Goal: Task Accomplishment & Management: Complete application form

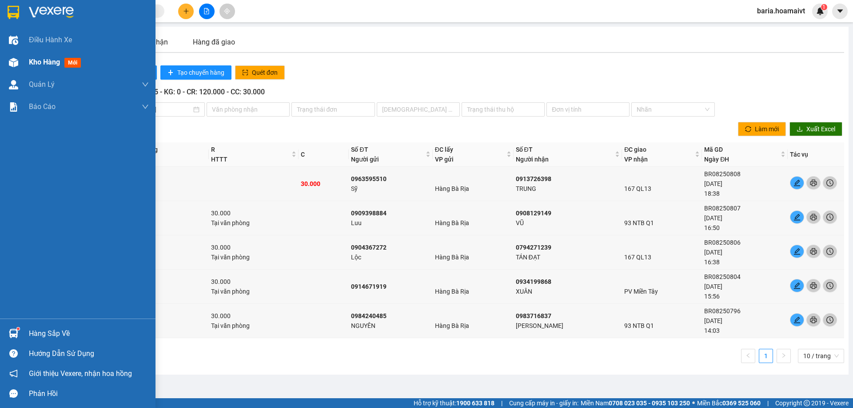
click at [36, 60] on span "Kho hàng" at bounding box center [44, 62] width 31 height 8
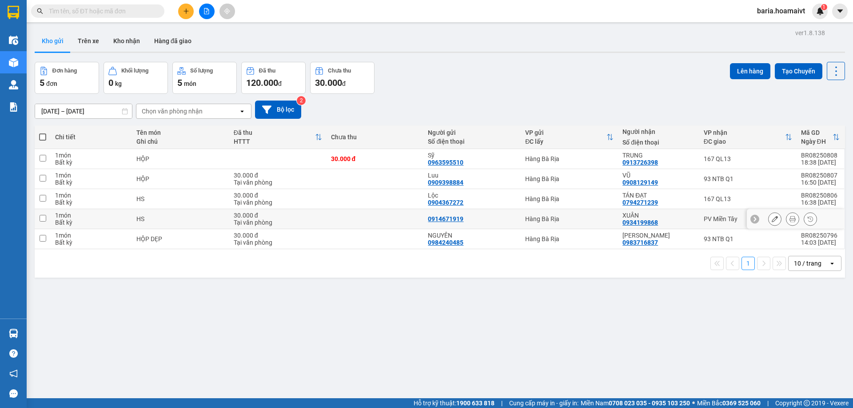
click at [716, 219] on div "PV Miền Tây" at bounding box center [748, 218] width 88 height 7
checkbox input "true"
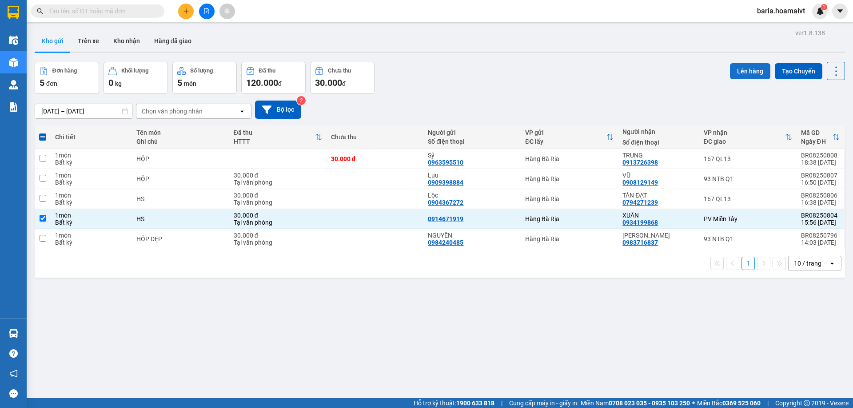
click at [744, 66] on button "Lên hàng" at bounding box center [750, 71] width 40 height 16
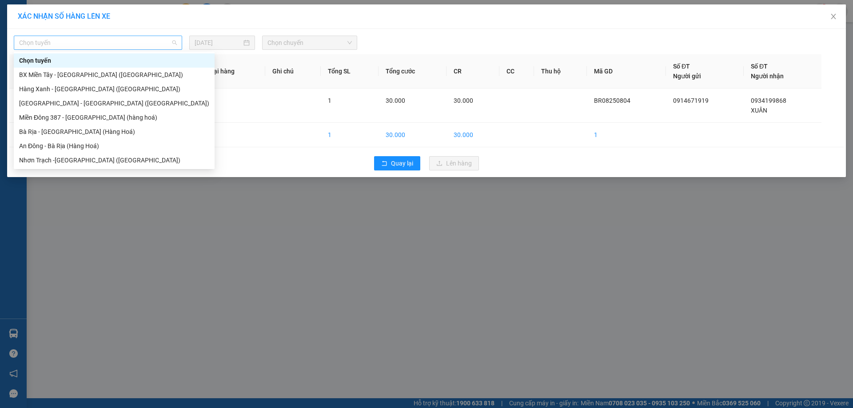
click at [107, 41] on span "Chọn tuyến" at bounding box center [98, 42] width 158 height 13
click at [66, 130] on div "Bà Rịa - [GEOGRAPHIC_DATA] (Hàng Hoá)" at bounding box center [114, 132] width 190 height 10
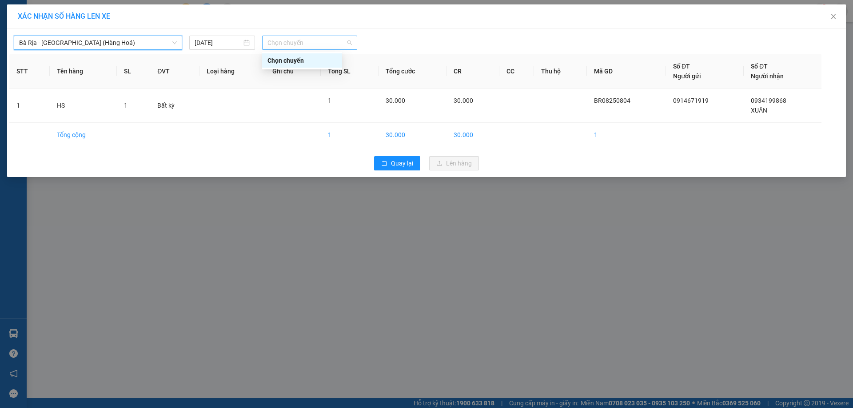
click at [339, 40] on span "Chọn chuyến" at bounding box center [310, 42] width 84 height 13
type input "0500"
click at [300, 74] on div "Thêm chuyến " 05:00 "" at bounding box center [309, 75] width 94 height 15
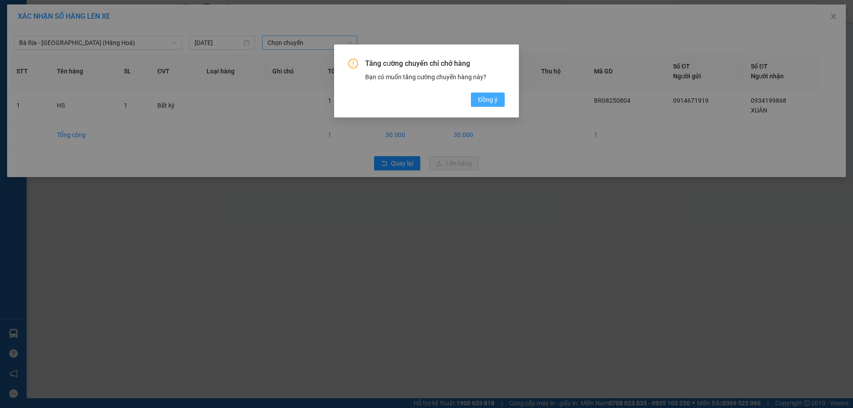
click at [485, 97] on span "Đồng ý" at bounding box center [488, 100] width 20 height 10
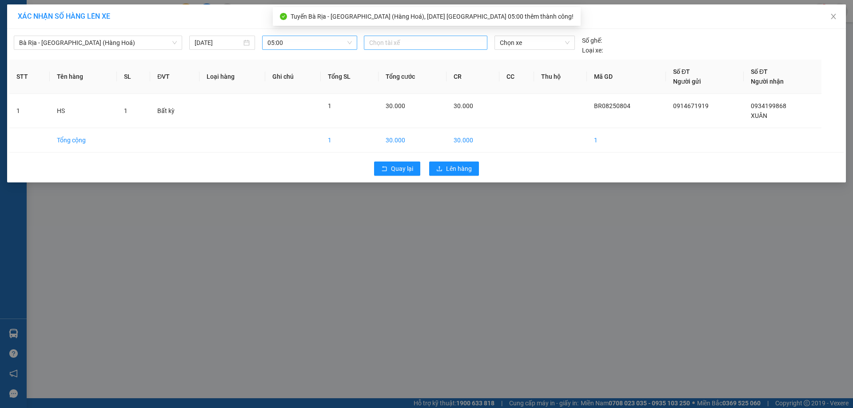
click at [414, 43] on div at bounding box center [425, 42] width 119 height 11
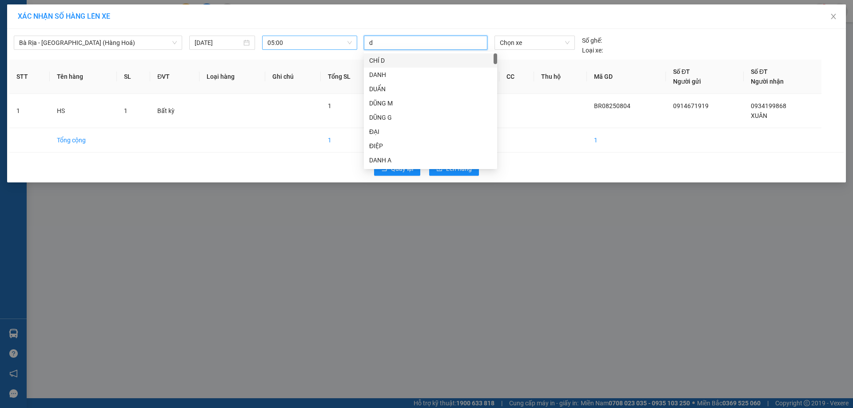
type input "d"
type input "đủ"
click at [375, 160] on div "ĐỦ" at bounding box center [430, 160] width 123 height 10
click at [546, 48] on span "Chọn xe" at bounding box center [534, 42] width 69 height 13
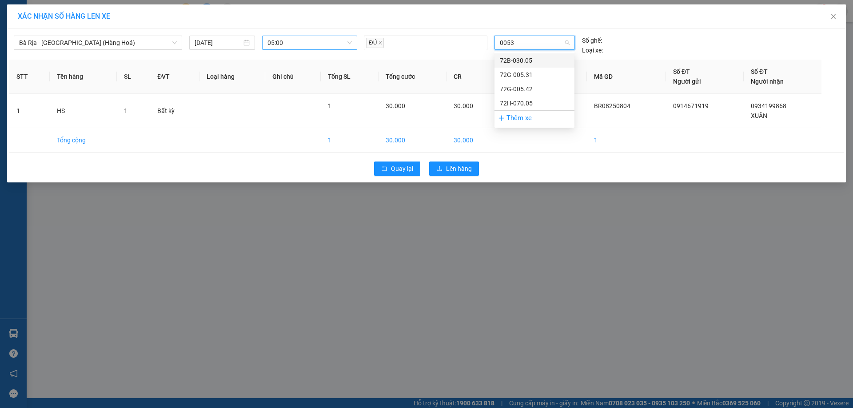
type input "00531"
click at [524, 58] on div "72G-005.31" at bounding box center [534, 61] width 69 height 10
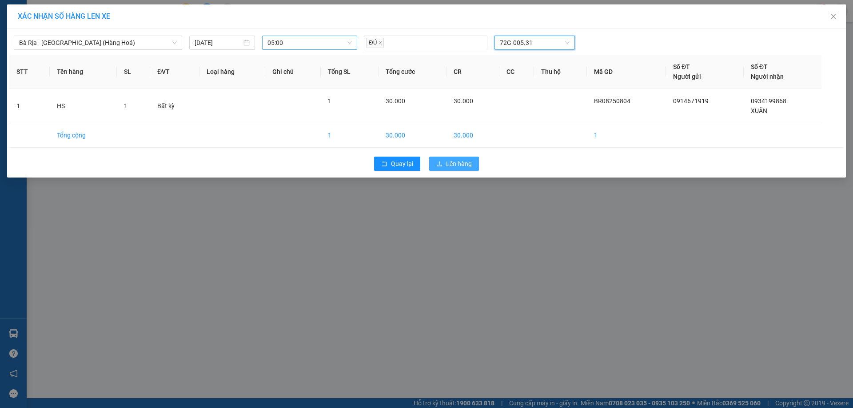
click at [454, 162] on span "Lên hàng" at bounding box center [459, 164] width 26 height 10
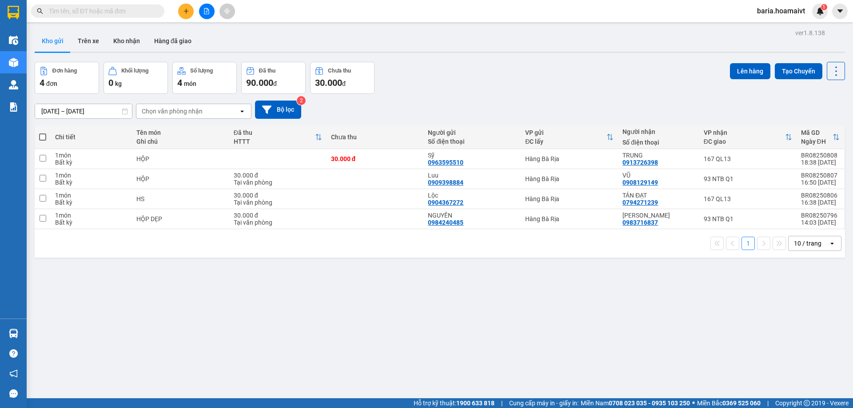
click at [96, 11] on input "text" at bounding box center [101, 11] width 105 height 10
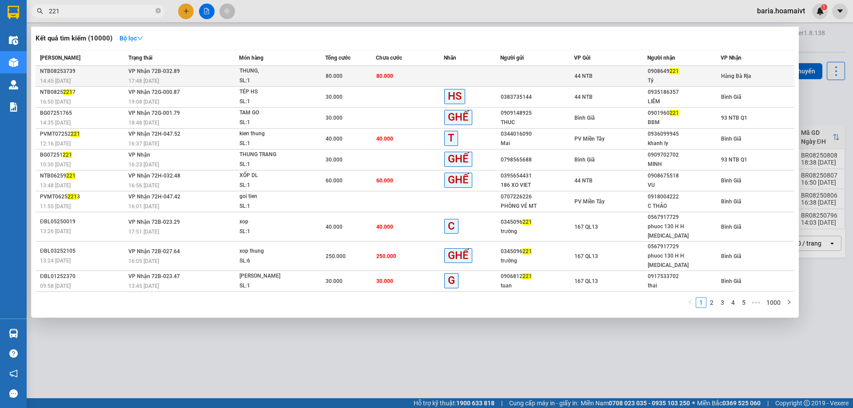
type input "221"
click at [680, 74] on div "0908649 221" at bounding box center [684, 71] width 72 height 9
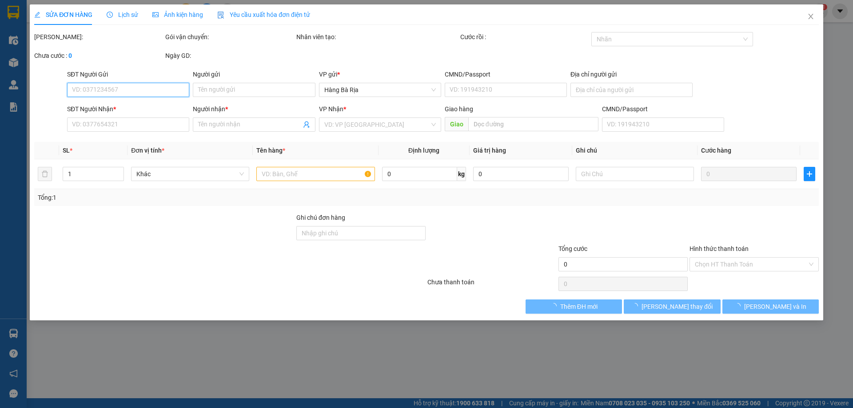
type input "0908649221"
type input "Tý"
type input "80.000"
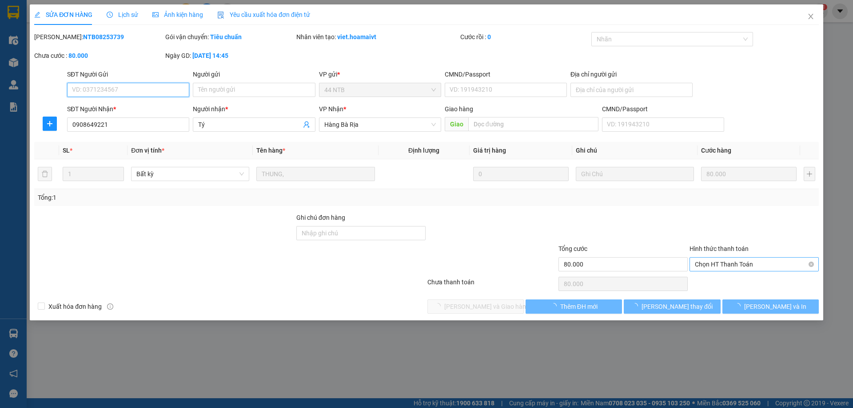
click at [710, 262] on span "Chọn HT Thanh Toán" at bounding box center [754, 263] width 119 height 13
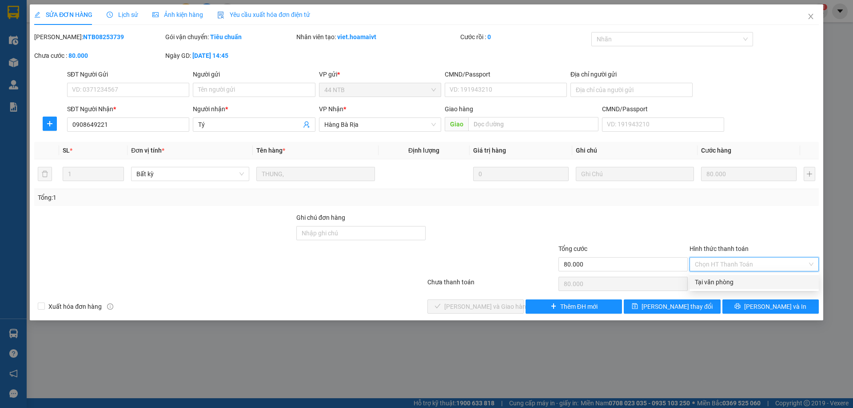
click at [702, 283] on div "Tại văn phòng" at bounding box center [754, 282] width 119 height 10
type input "0"
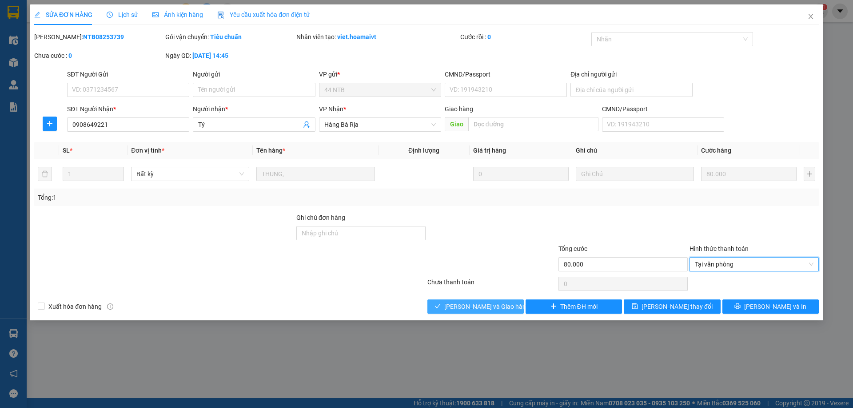
click at [485, 308] on span "[PERSON_NAME] và Giao hàng" at bounding box center [486, 306] width 85 height 10
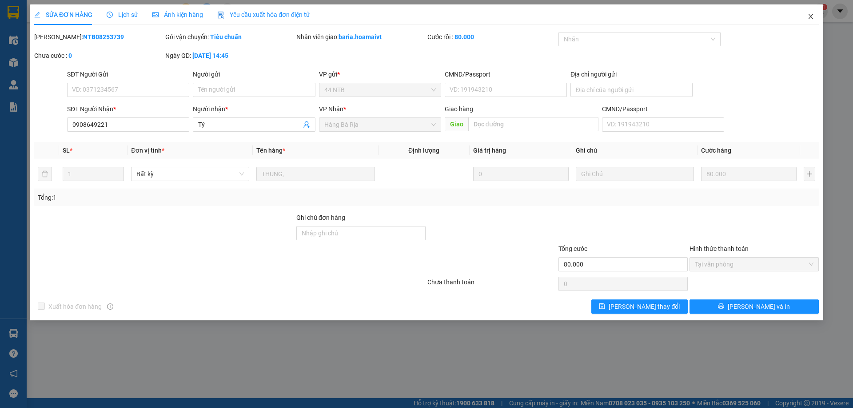
click at [808, 16] on icon "close" at bounding box center [811, 16] width 7 height 7
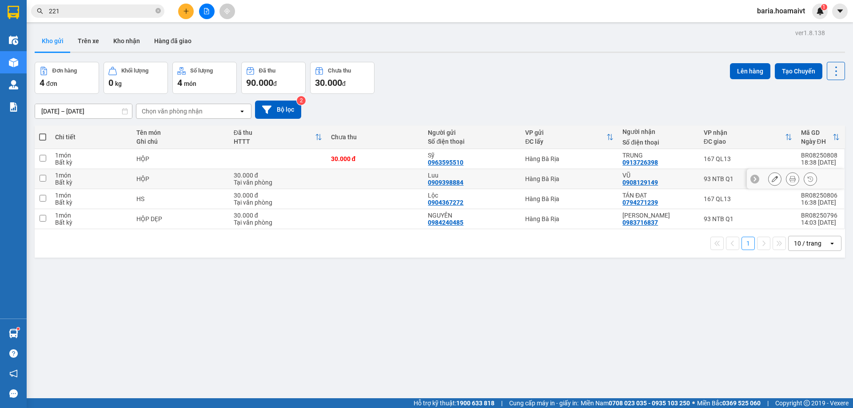
click at [565, 176] on div "Hàng Bà Rịa" at bounding box center [569, 178] width 88 height 7
checkbox input "true"
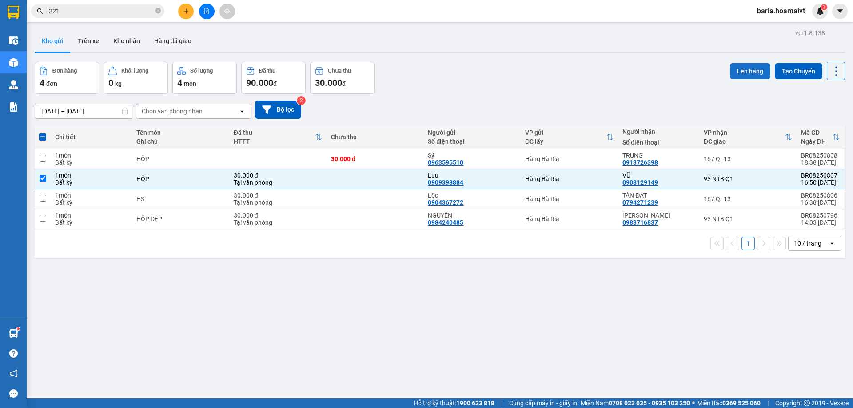
click at [744, 72] on button "Lên hàng" at bounding box center [750, 71] width 40 height 16
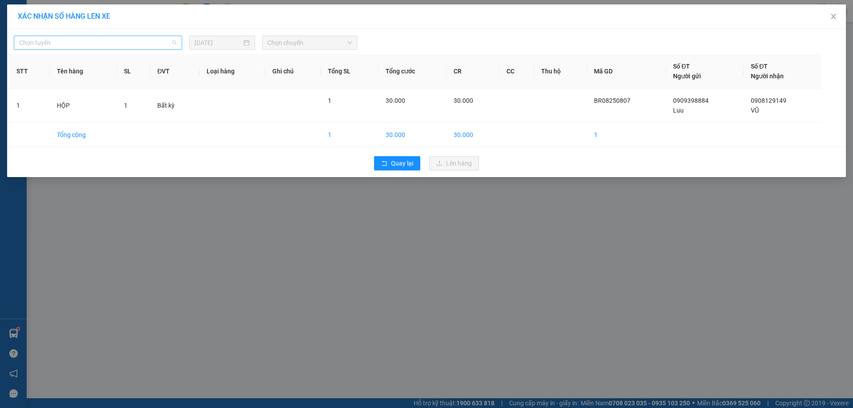
click at [131, 39] on span "Chọn tuyến" at bounding box center [98, 42] width 158 height 13
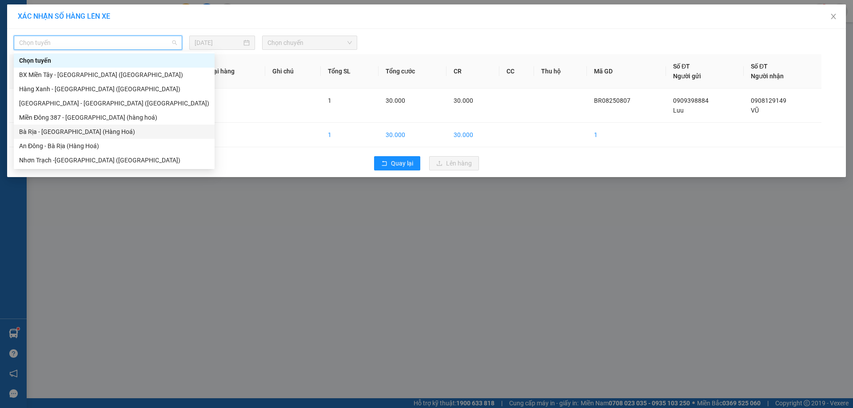
click at [67, 133] on div "Bà Rịa - [GEOGRAPHIC_DATA] (Hàng Hoá)" at bounding box center [114, 132] width 190 height 10
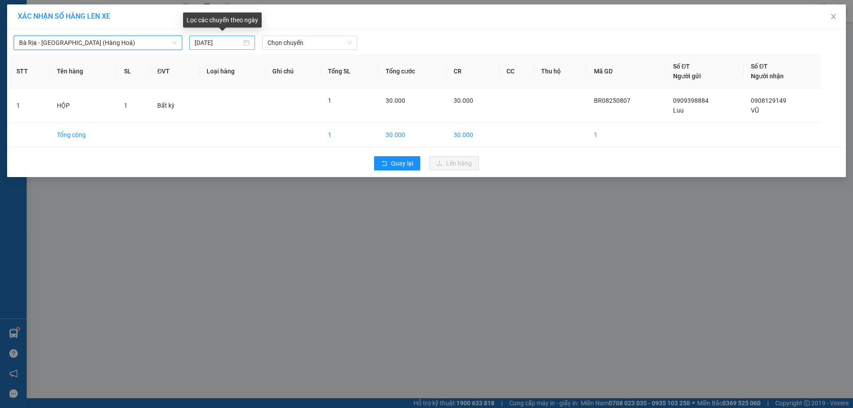
click at [228, 44] on input "[DATE]" at bounding box center [218, 43] width 47 height 10
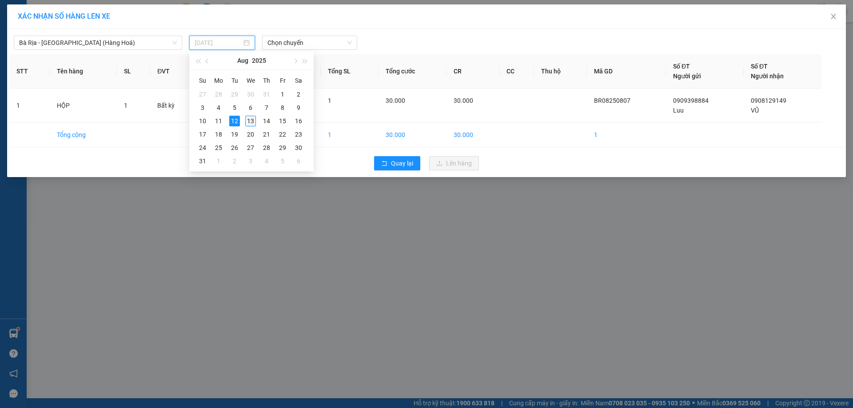
click at [249, 124] on div "13" at bounding box center [250, 121] width 11 height 11
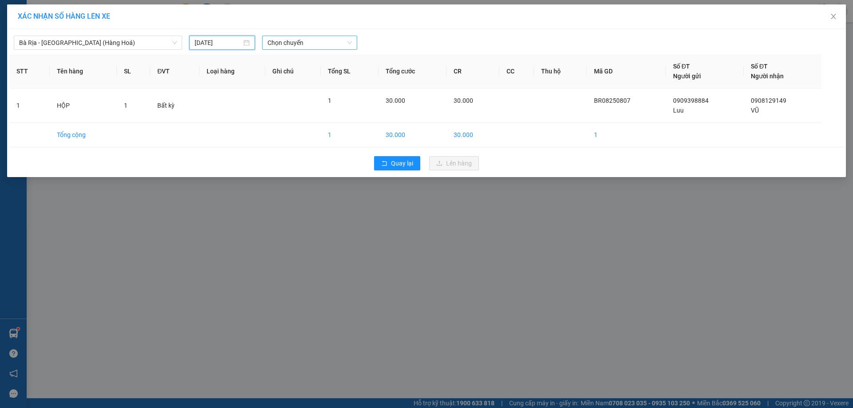
type input "[DATE]"
click at [321, 45] on span "Chọn chuyến" at bounding box center [310, 42] width 84 height 13
type input "05"
click at [834, 16] on icon "close" at bounding box center [833, 16] width 7 height 7
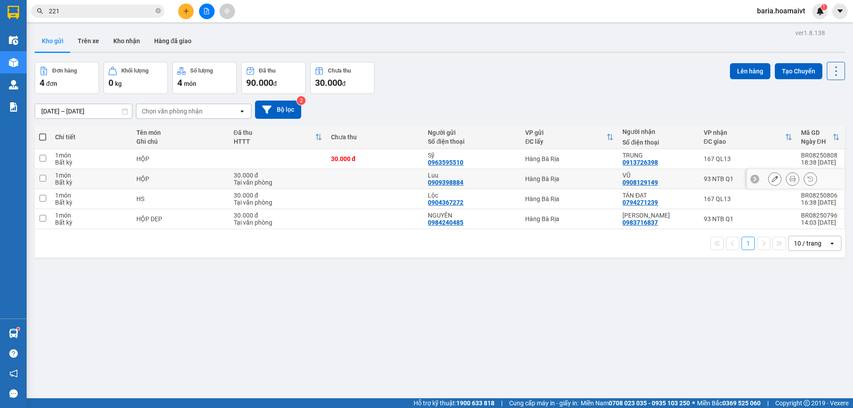
click at [709, 182] on div "93 NTB Q1" at bounding box center [748, 178] width 88 height 7
checkbox input "true"
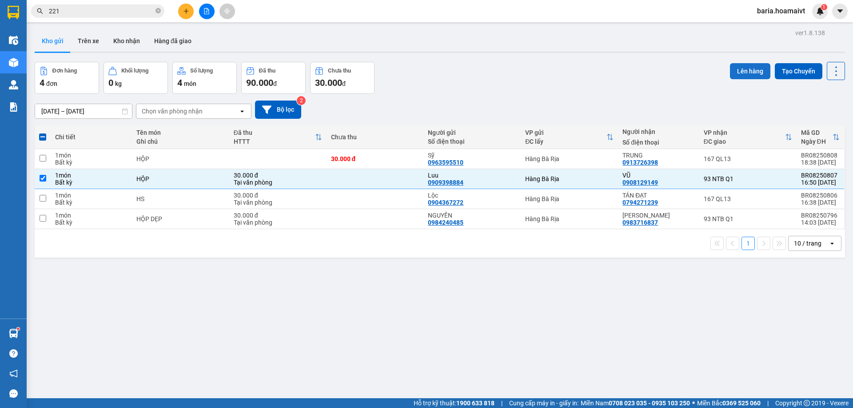
click at [746, 70] on button "Lên hàng" at bounding box center [750, 71] width 40 height 16
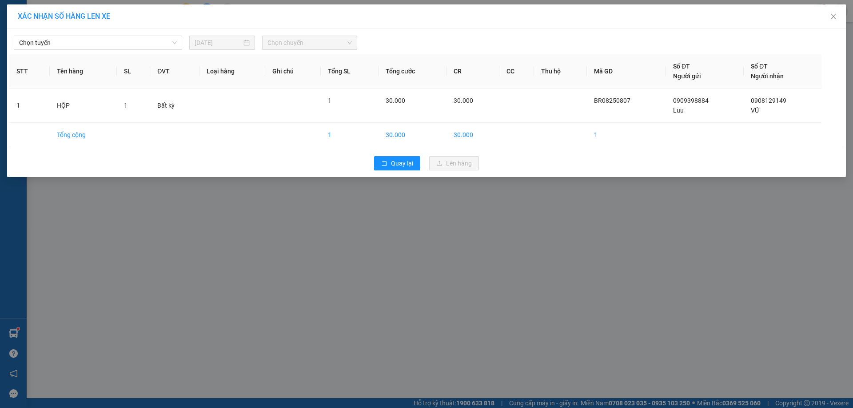
click at [99, 35] on div "Chọn tuyến [DATE] Chọn chuyến" at bounding box center [426, 40] width 835 height 19
click at [92, 41] on span "Chọn tuyến" at bounding box center [98, 42] width 158 height 13
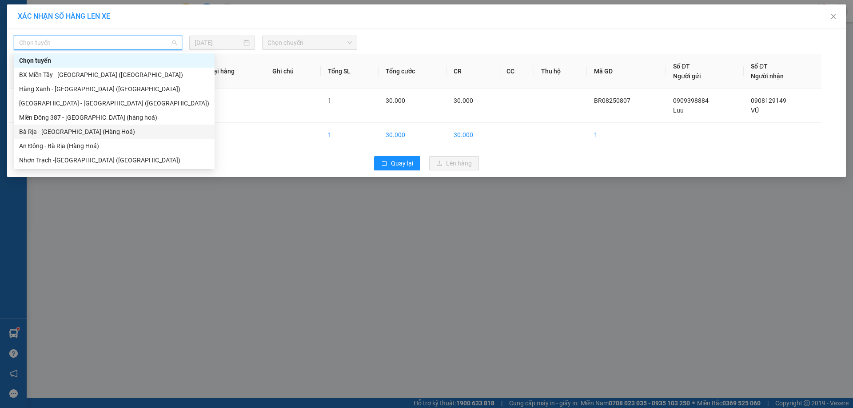
click at [56, 129] on div "Bà Rịa - [GEOGRAPHIC_DATA] (Hàng Hoá)" at bounding box center [114, 132] width 190 height 10
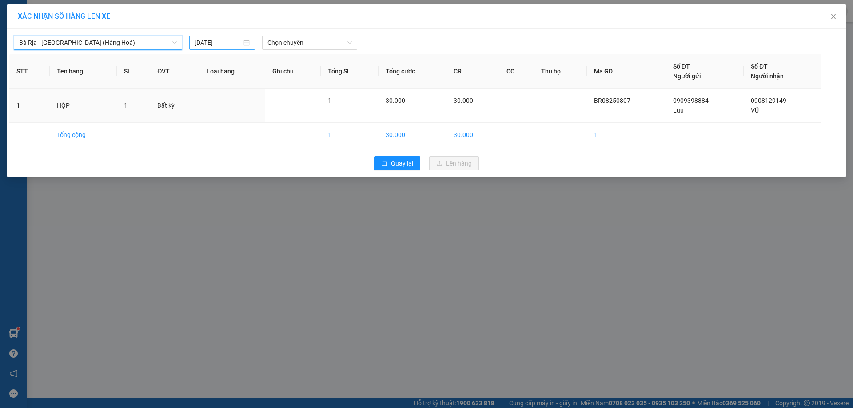
click at [213, 46] on input "[DATE]" at bounding box center [218, 43] width 47 height 10
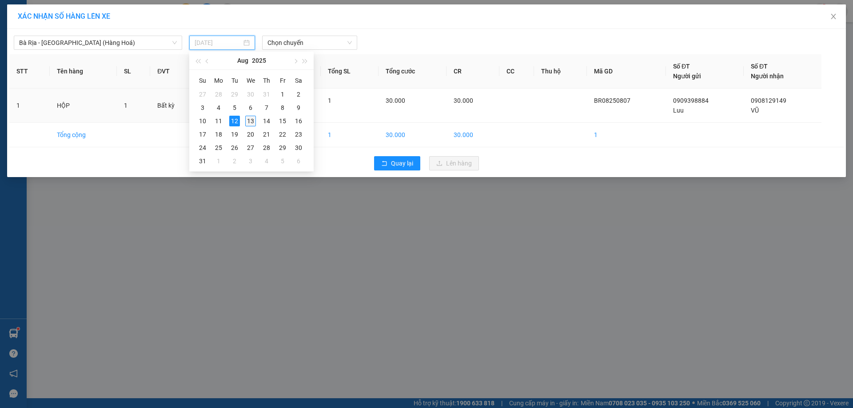
click at [250, 120] on div "13" at bounding box center [250, 121] width 11 height 11
type input "[DATE]"
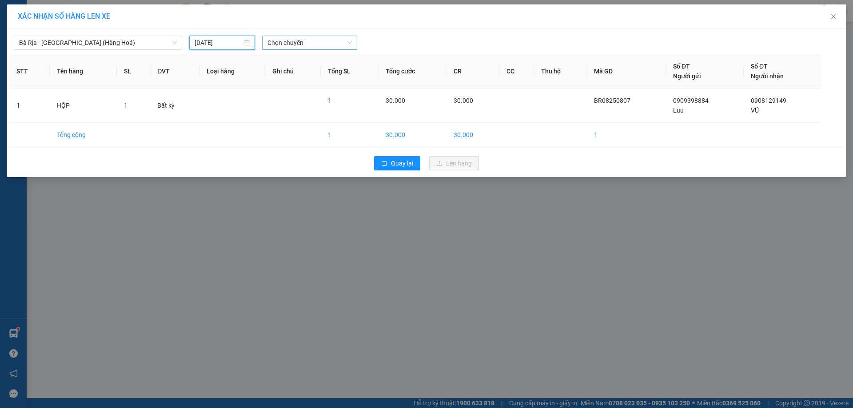
click at [332, 40] on span "Chọn chuyến" at bounding box center [310, 42] width 84 height 13
type input "0520"
click at [324, 76] on div "Thêm chuyến " 05:20 "" at bounding box center [309, 75] width 94 height 15
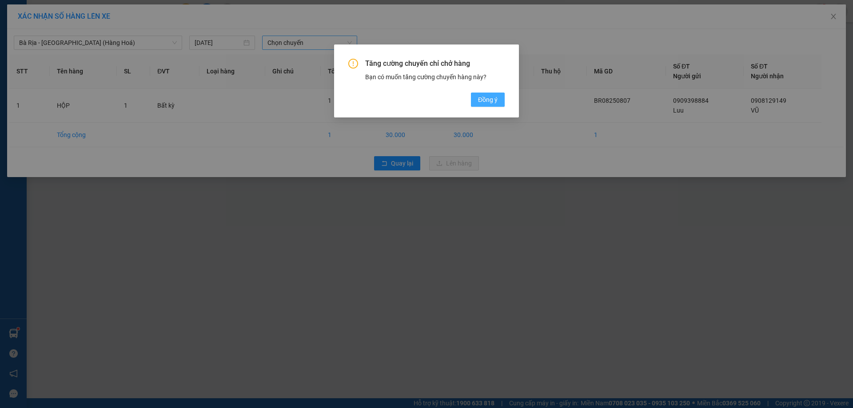
click at [494, 98] on span "Đồng ý" at bounding box center [488, 100] width 20 height 10
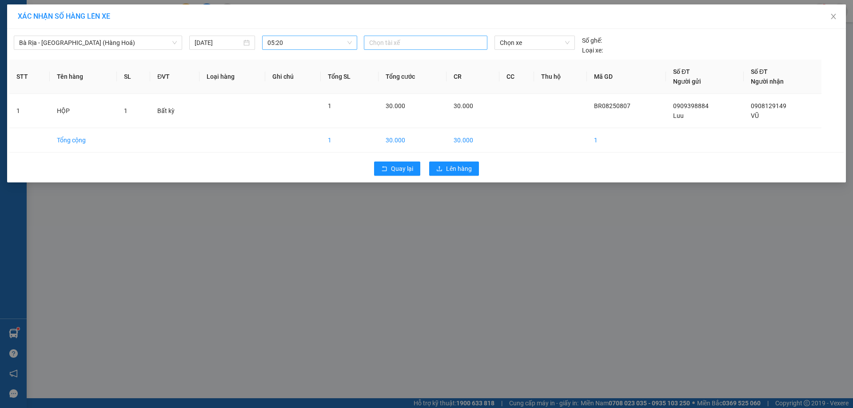
click at [424, 39] on div at bounding box center [425, 42] width 119 height 11
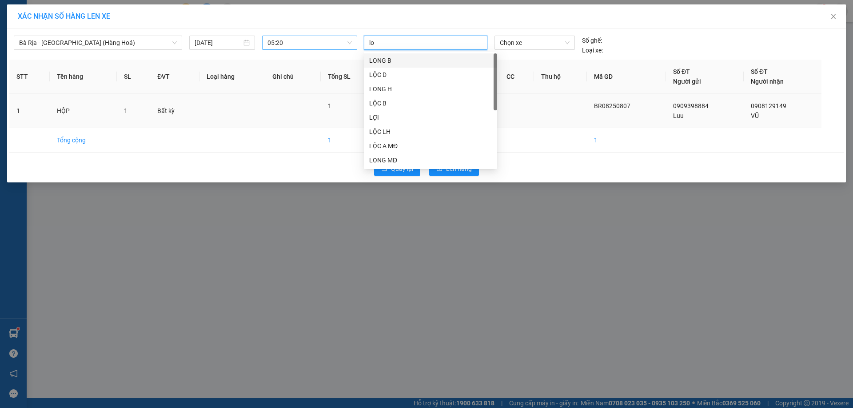
type input "loc"
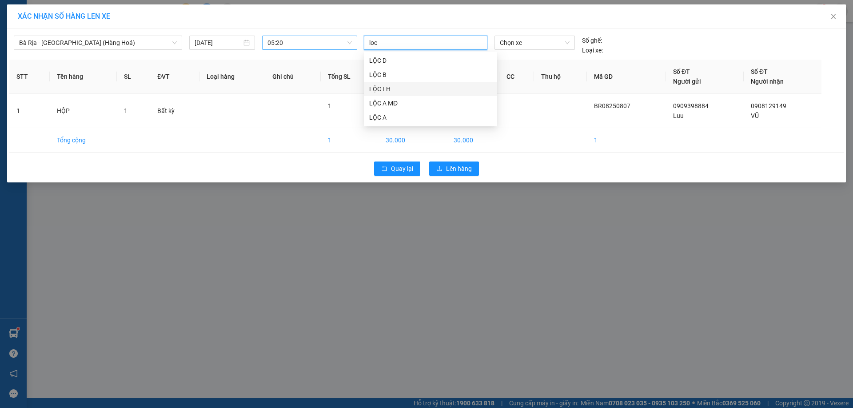
click at [381, 89] on div "LỘC LH" at bounding box center [430, 89] width 123 height 10
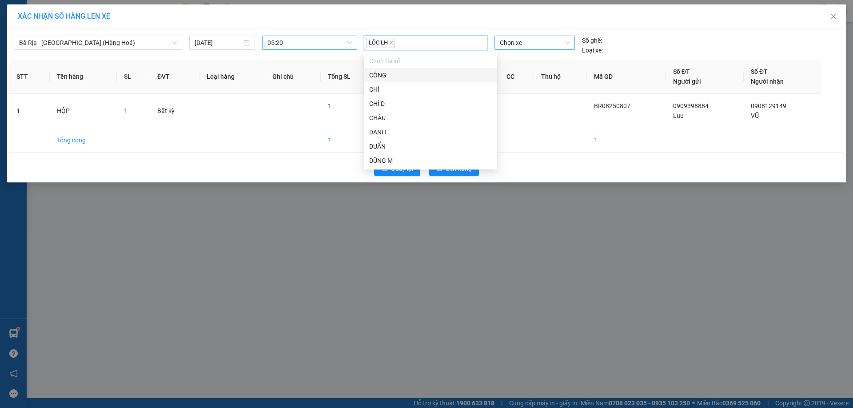
click at [544, 38] on span "Chọn xe" at bounding box center [534, 42] width 69 height 13
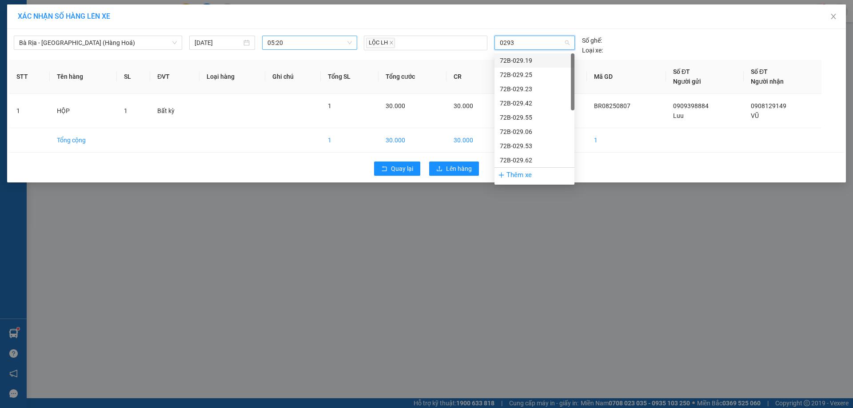
type input "02935"
click at [525, 60] on div "72B-029.35" at bounding box center [534, 61] width 69 height 10
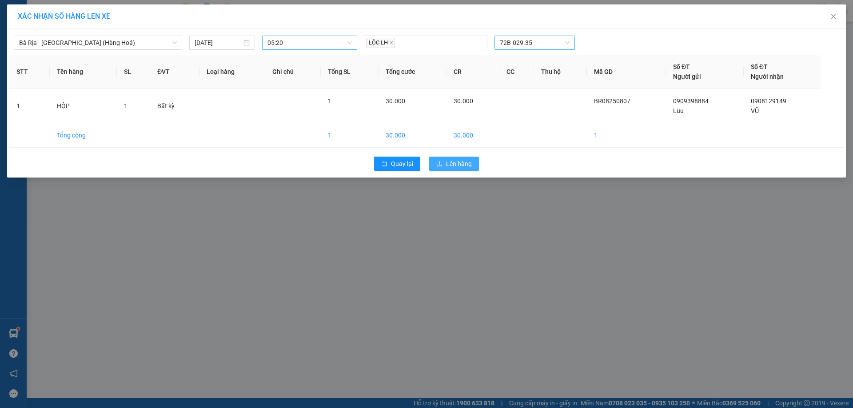
click at [472, 164] on button "Lên hàng" at bounding box center [454, 163] width 50 height 14
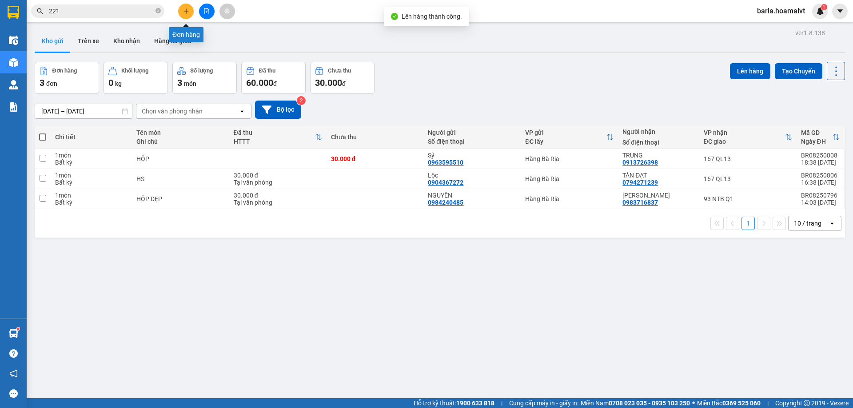
click at [184, 16] on button at bounding box center [186, 12] width 16 height 16
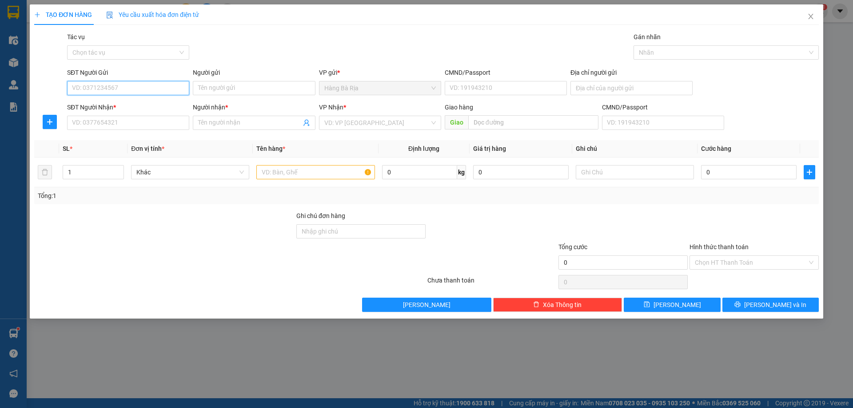
click at [127, 93] on input "SĐT Người Gửi" at bounding box center [128, 88] width 122 height 14
click at [120, 105] on div "0977888232 - LỘC" at bounding box center [128, 106] width 112 height 10
type input "0977888232"
type input "LỘC"
type input "077084010163"
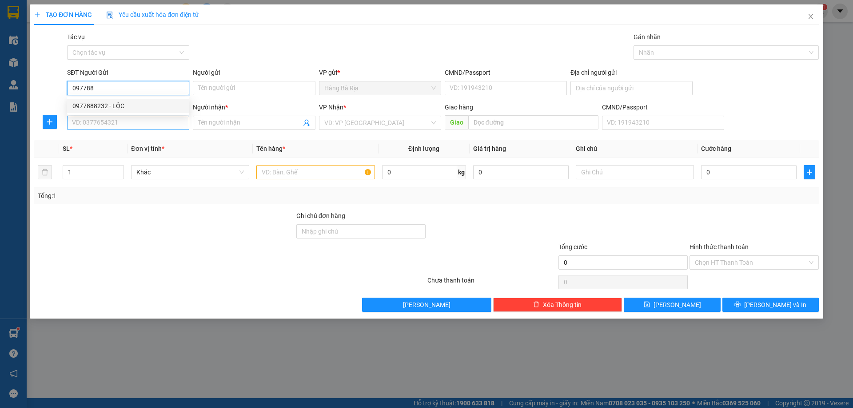
type input "0909367779"
type input "TỊNH"
type input "0977888232"
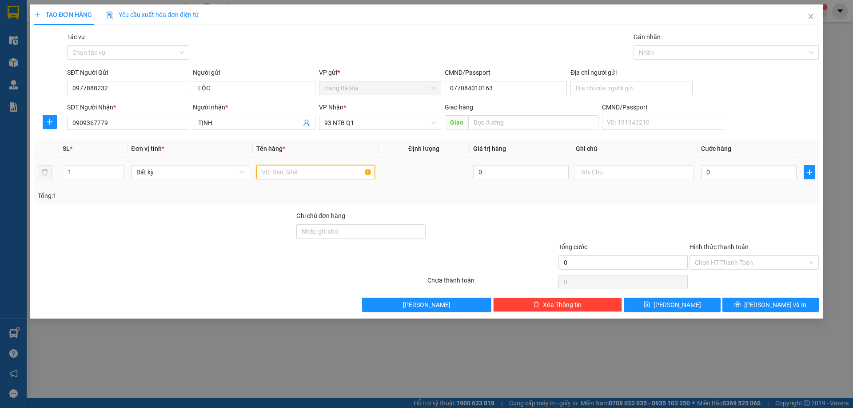
click at [315, 172] on input "text" at bounding box center [315, 172] width 118 height 14
type input "goi bk"
click at [737, 174] on input "0" at bounding box center [749, 172] width 96 height 14
type input "3"
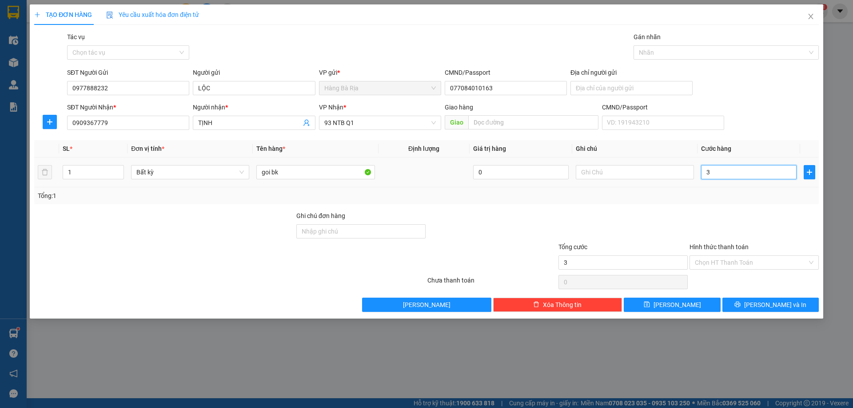
type input "3"
type input "30"
click at [747, 262] on input "Hình thức thanh toán" at bounding box center [751, 262] width 112 height 13
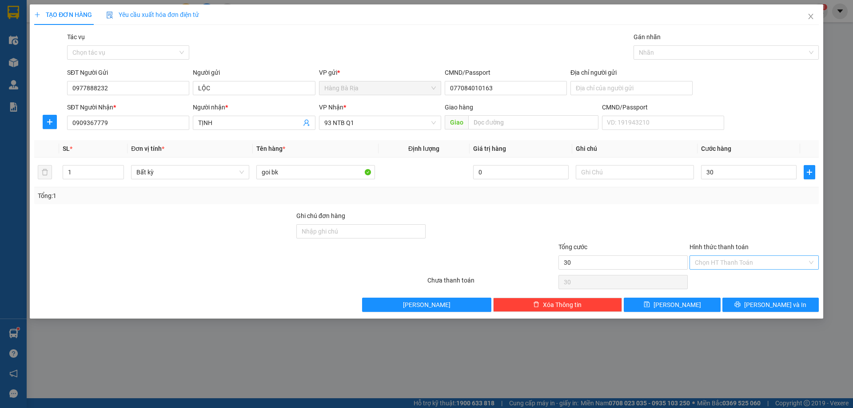
type input "30.000"
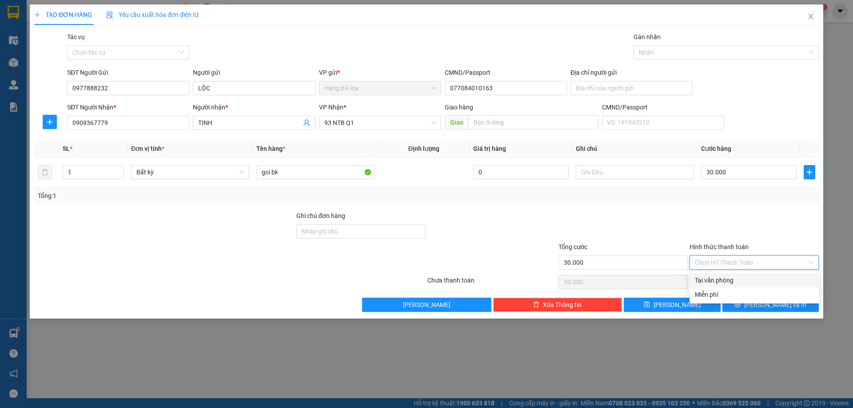
click at [732, 281] on div "Tại văn phòng" at bounding box center [754, 280] width 119 height 10
type input "0"
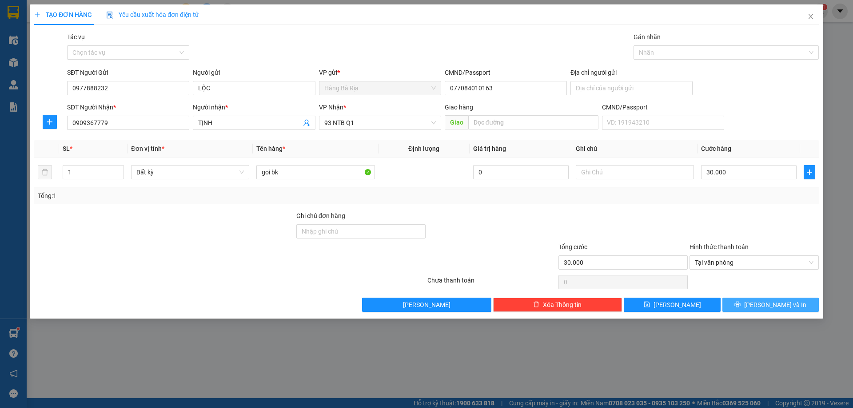
click at [752, 306] on button "[PERSON_NAME] và In" at bounding box center [771, 304] width 96 height 14
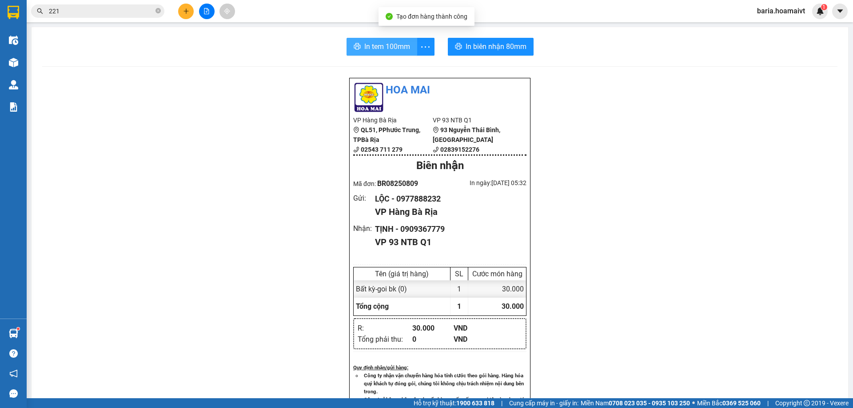
click at [391, 48] on span "In tem 100mm" at bounding box center [387, 46] width 46 height 11
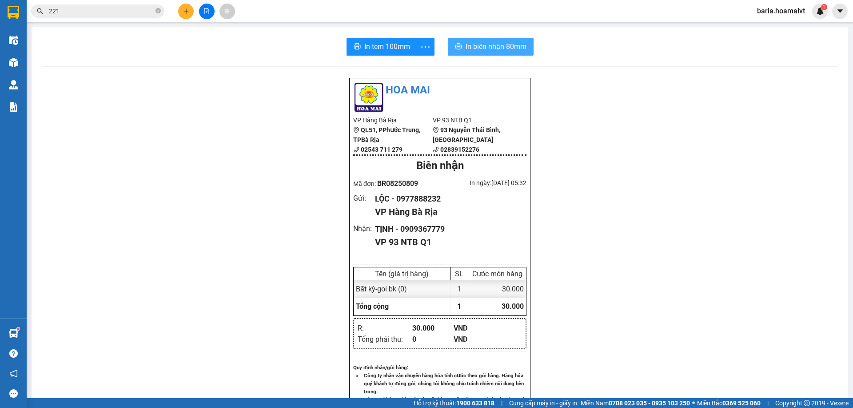
click at [492, 45] on span "In biên nhận 80mm" at bounding box center [496, 46] width 61 height 11
